Goal: Find specific page/section: Locate item on page

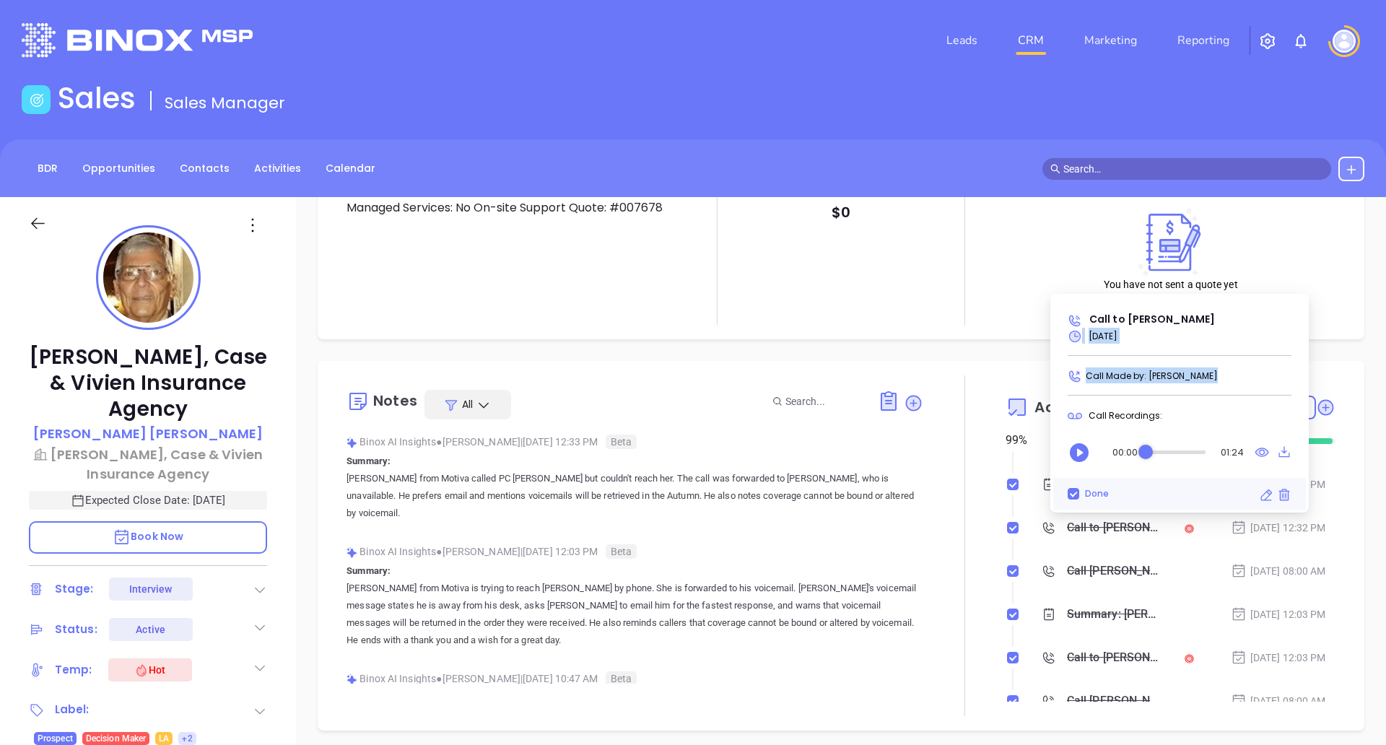
scroll to position [94, 0]
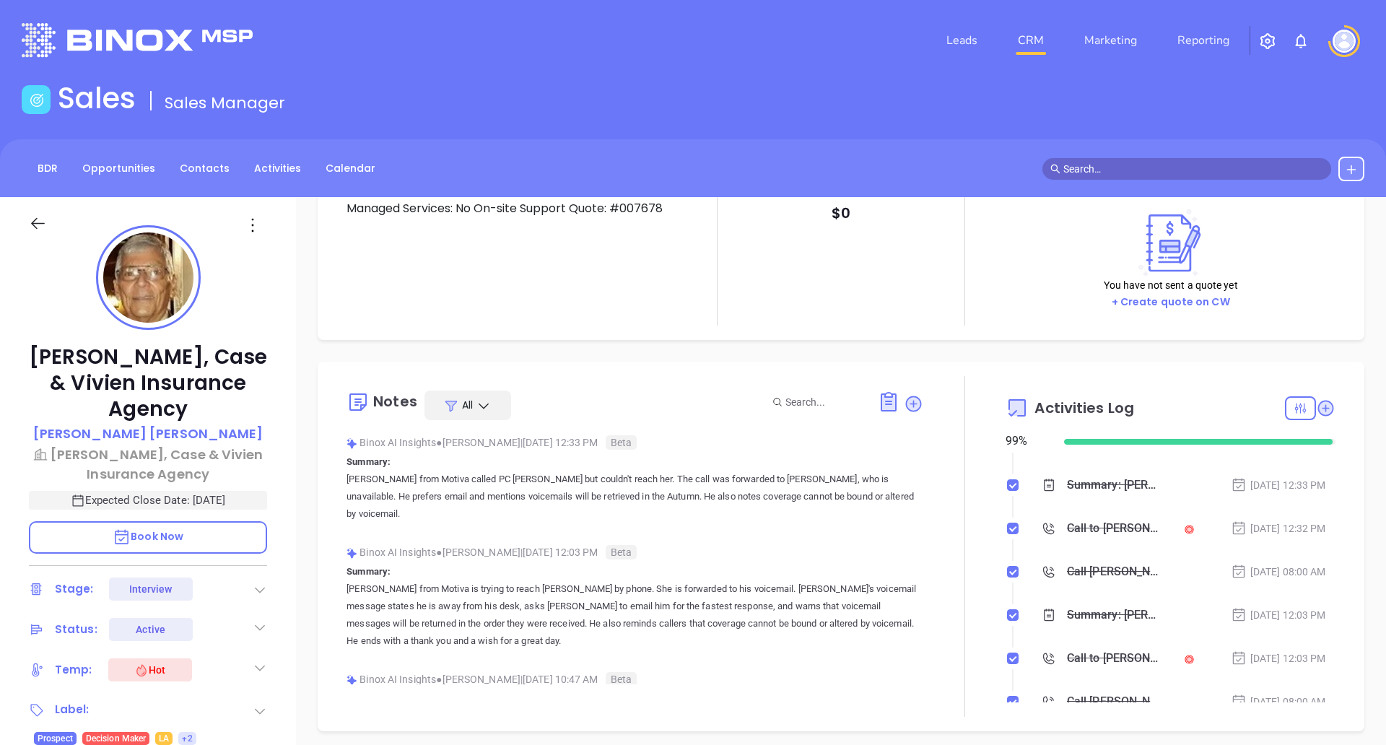
click at [480, 399] on icon at bounding box center [484, 406] width 14 height 14
click at [502, 531] on li "Attach" at bounding box center [507, 521] width 162 height 30
click at [502, 535] on li "Attach" at bounding box center [507, 521] width 162 height 30
click at [473, 529] on div "Attach" at bounding box center [507, 521] width 144 height 16
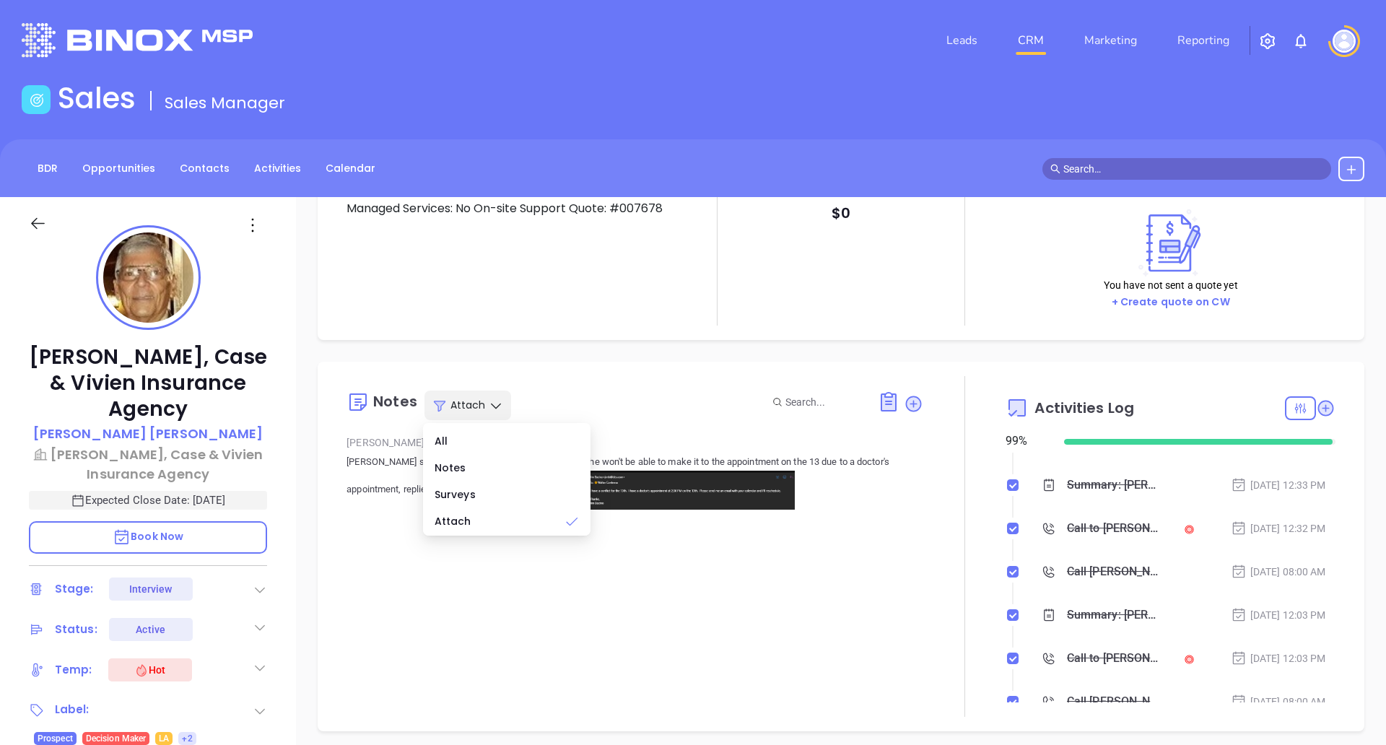
click at [550, 603] on div "Notes Attach [PERSON_NAME] | [DATE] 09:49 AM [PERSON_NAME] sent an email to [PE…" at bounding box center [635, 546] width 577 height 341
click at [578, 496] on img at bounding box center [686, 490] width 217 height 38
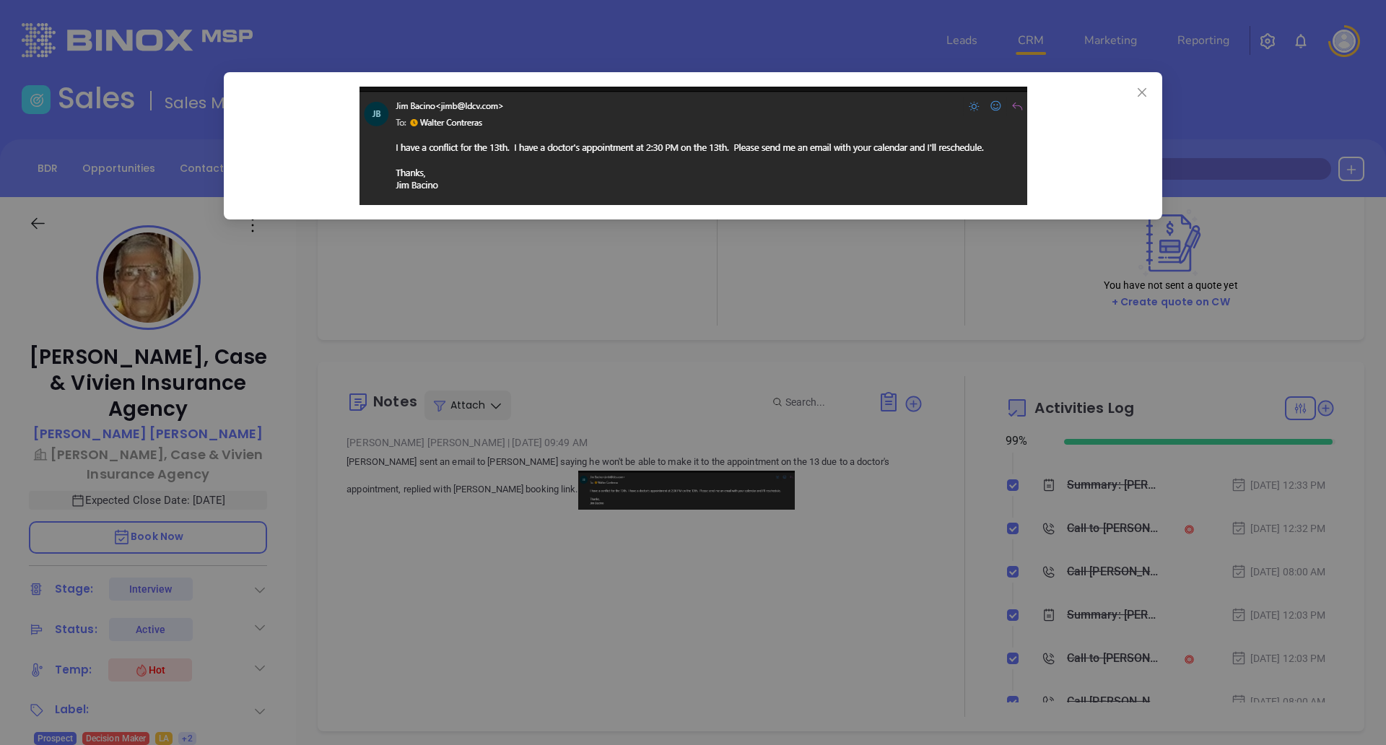
click at [577, 548] on div at bounding box center [693, 372] width 1386 height 745
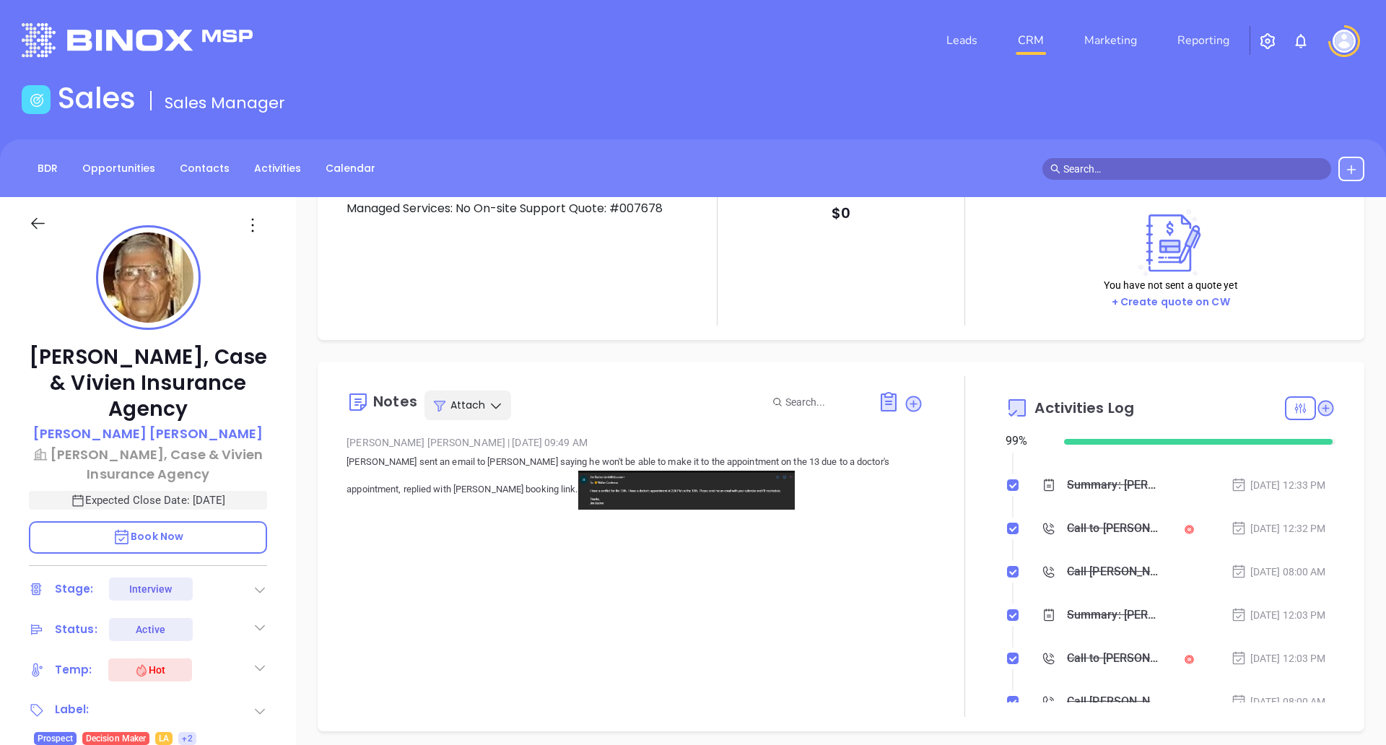
click at [482, 411] on span "Attach" at bounding box center [468, 405] width 35 height 14
click at [482, 440] on div "All" at bounding box center [507, 441] width 144 height 16
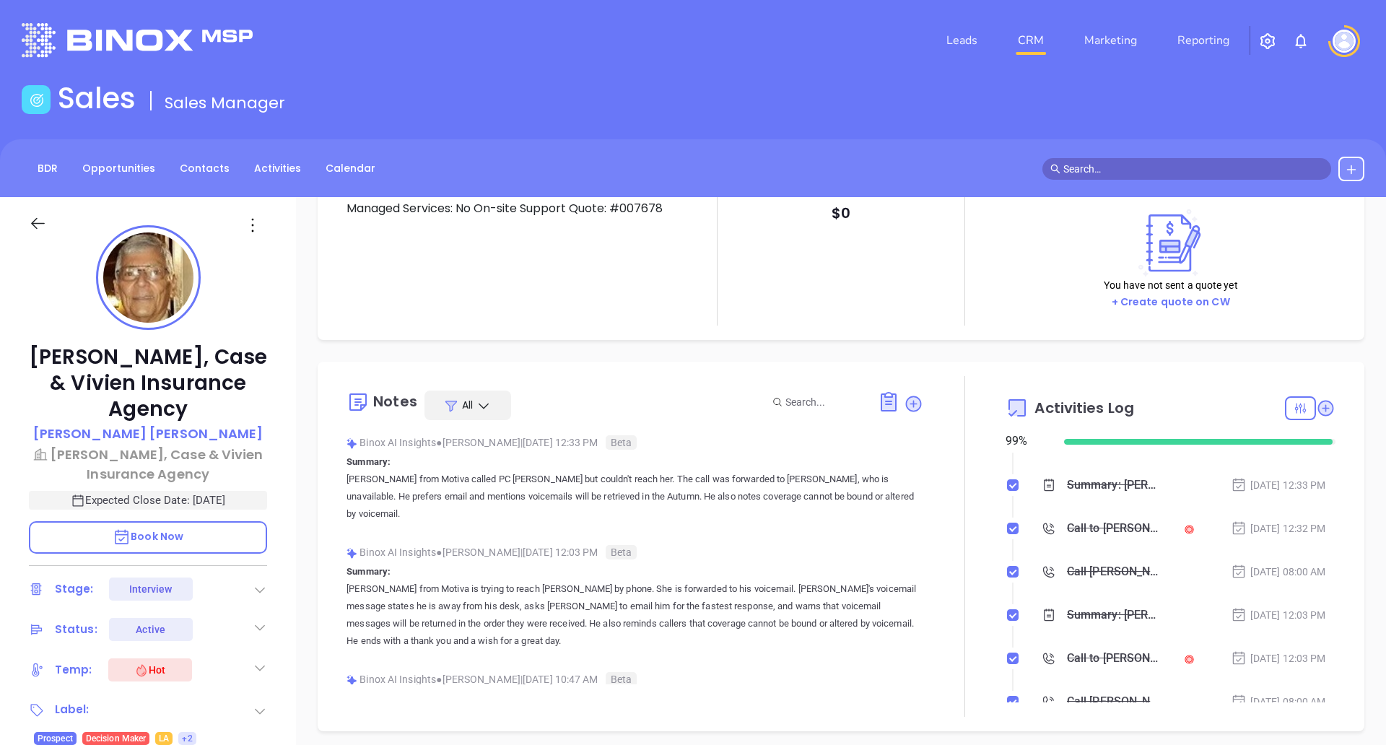
click at [580, 375] on div "Notes All Binox AI Insights ● [PERSON_NAME] | [DATE] 12:33 PM Beta Summary: [PE…" at bounding box center [841, 547] width 1047 height 370
